Goal: Task Accomplishment & Management: Manage account settings

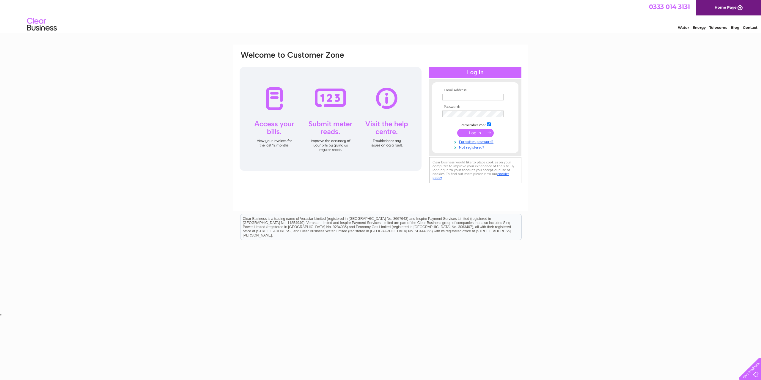
click at [454, 98] on input "text" at bounding box center [472, 97] width 61 height 7
type input "[EMAIL_ADDRESS][DOMAIN_NAME]"
click at [457, 129] on input "submit" at bounding box center [475, 133] width 37 height 8
